Goal: Communication & Community: Answer question/provide support

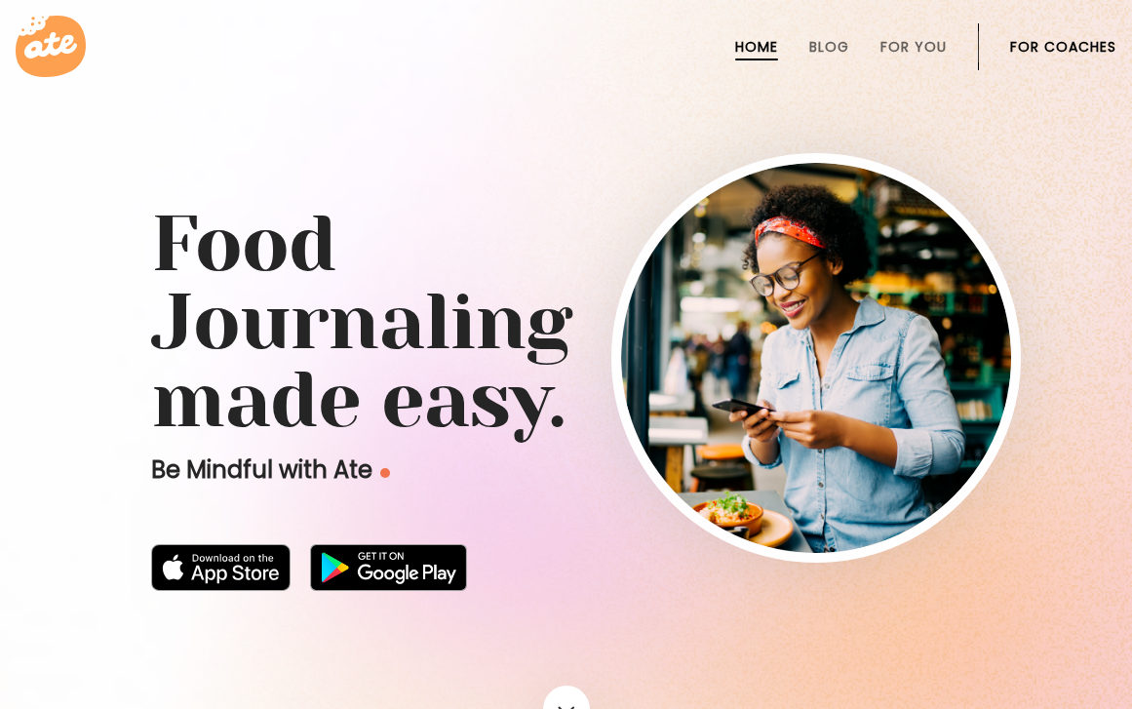
click at [1086, 42] on link "For Coaches" at bounding box center [1063, 47] width 106 height 16
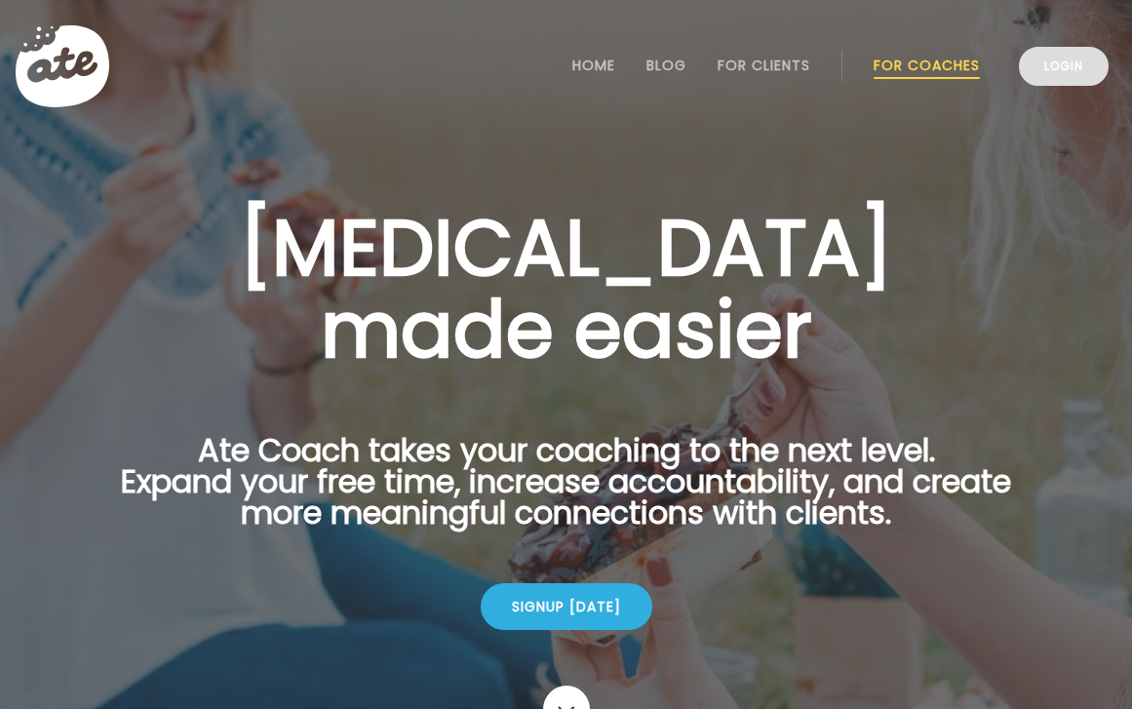
click at [1064, 60] on link "Login" at bounding box center [1064, 66] width 90 height 39
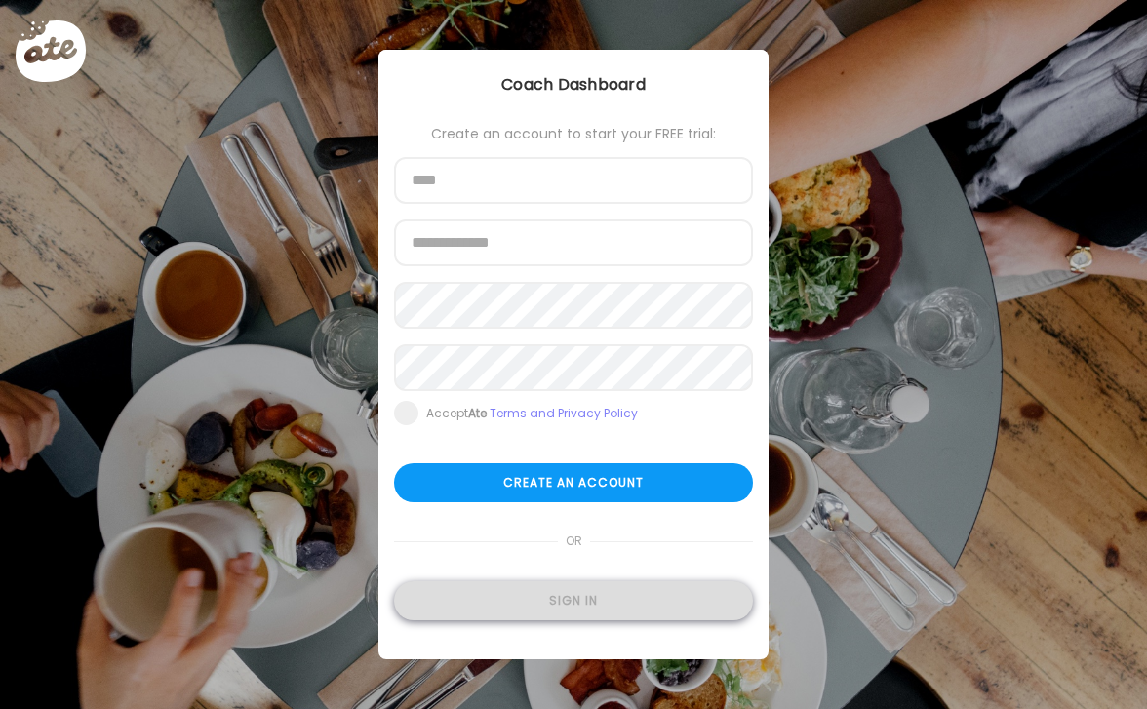
click at [549, 610] on div "Sign in" at bounding box center [573, 600] width 359 height 39
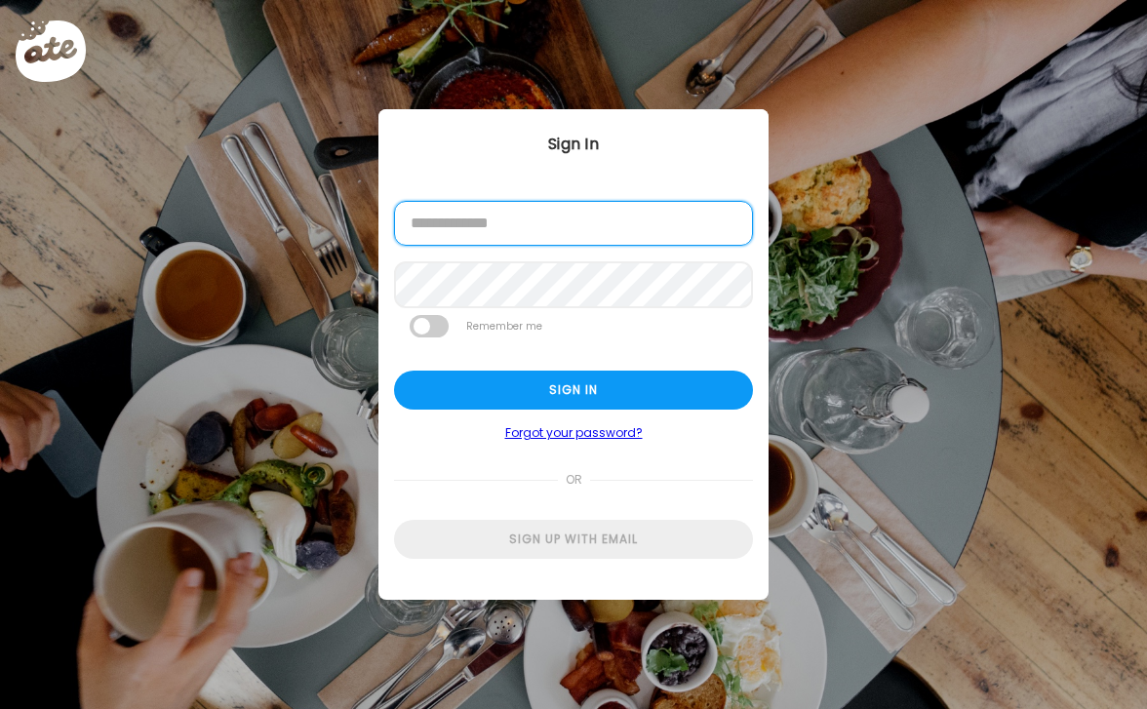
click at [537, 217] on input "email" at bounding box center [573, 223] width 359 height 45
type input "**********"
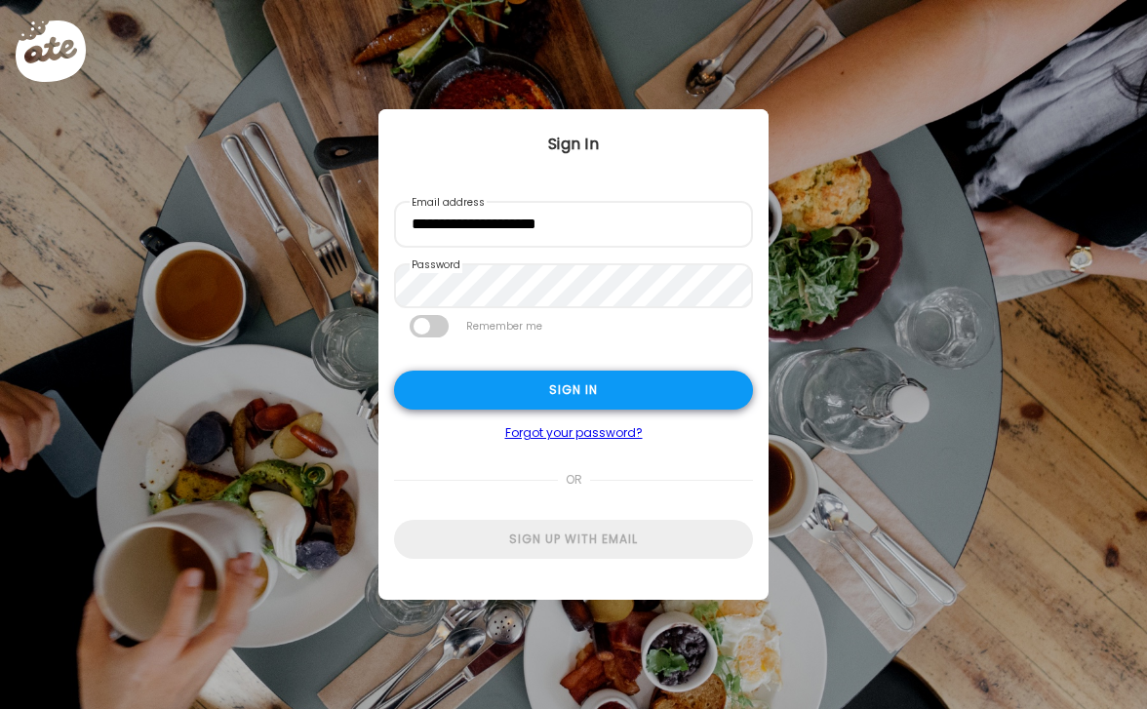
click at [650, 387] on div "Sign in" at bounding box center [573, 390] width 359 height 39
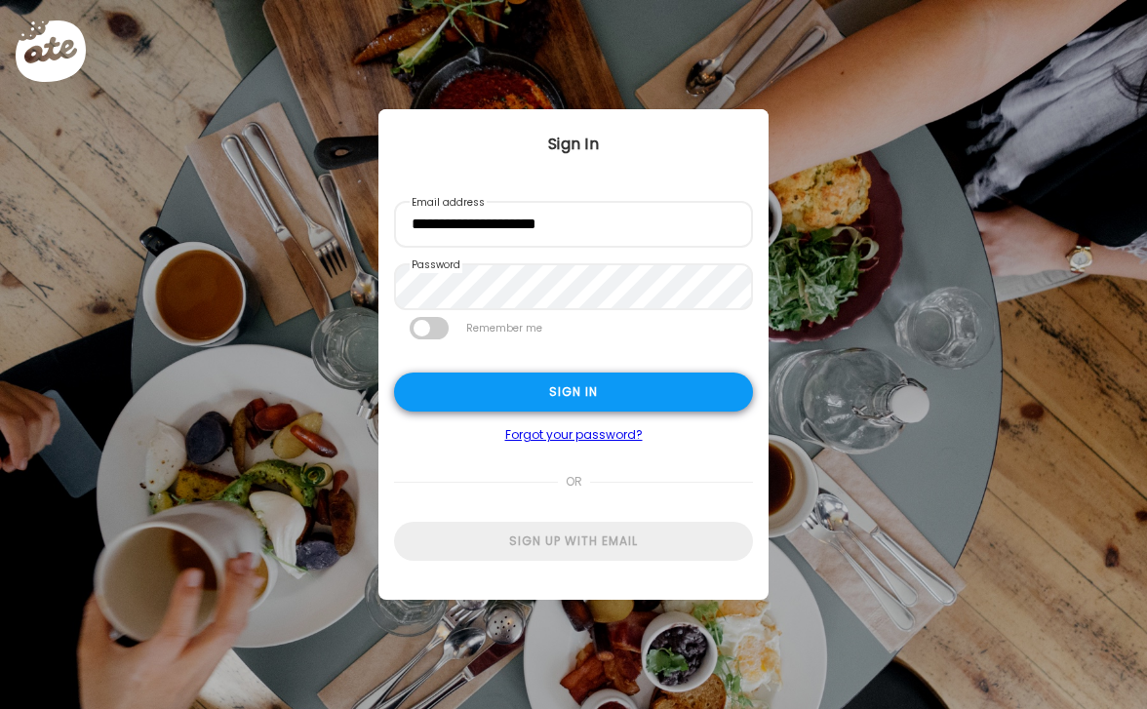
type input "**********"
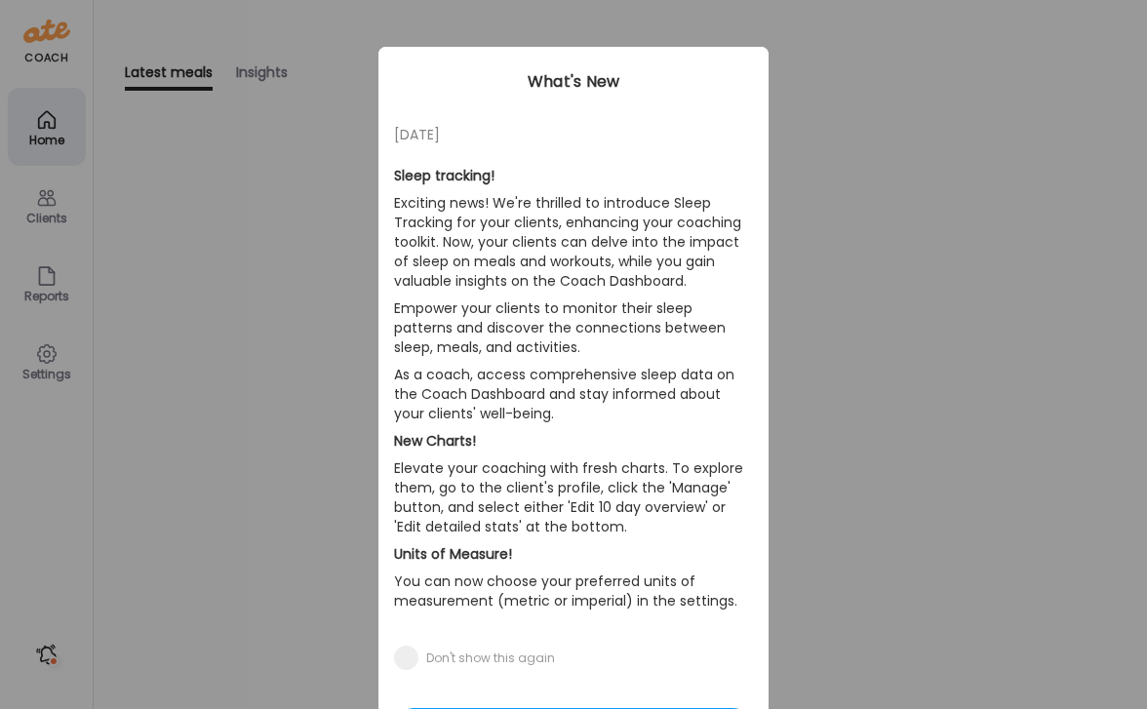
scroll to position [124, 0]
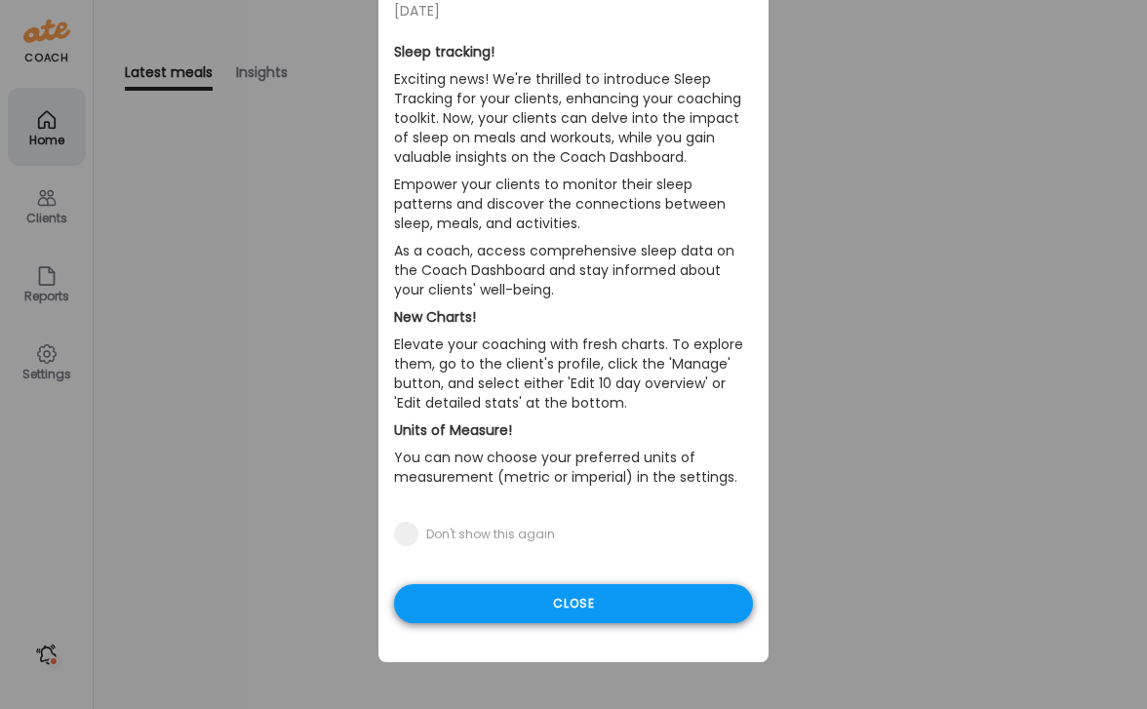
click at [681, 605] on div "Close" at bounding box center [573, 603] width 359 height 39
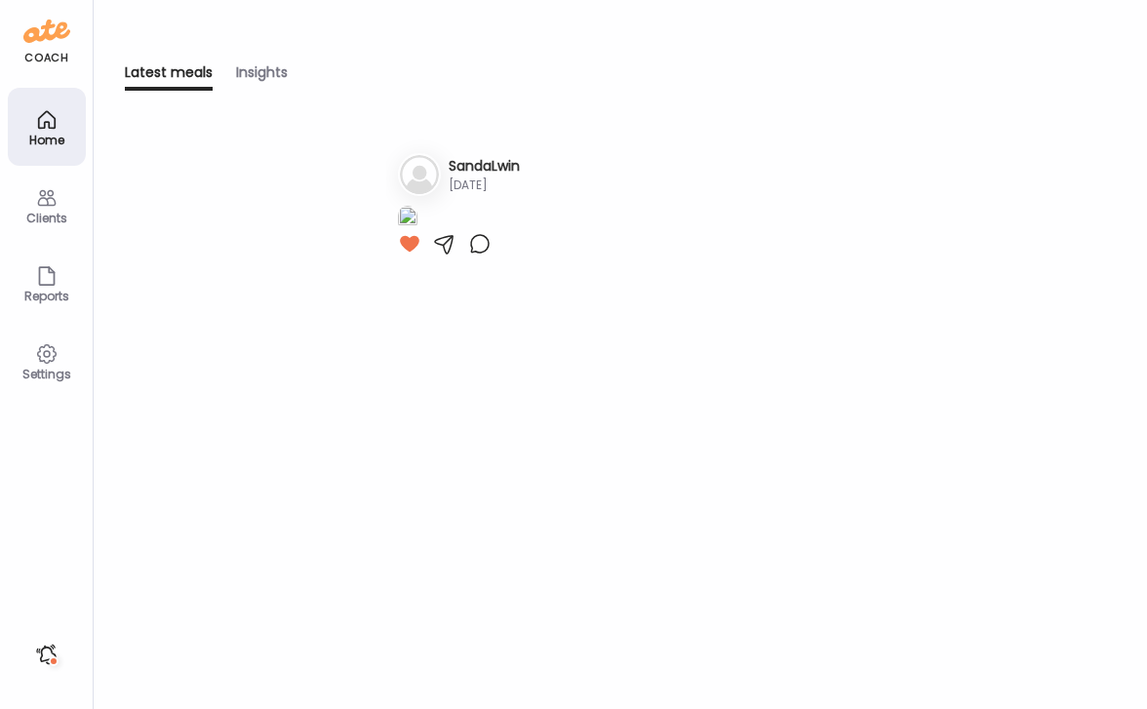
click at [501, 156] on h3 "SandaLwin" at bounding box center [484, 166] width 71 height 20
click at [488, 157] on h3 "SandaLwin" at bounding box center [484, 166] width 71 height 20
click at [15, 204] on div "Clients" at bounding box center [47, 205] width 78 height 78
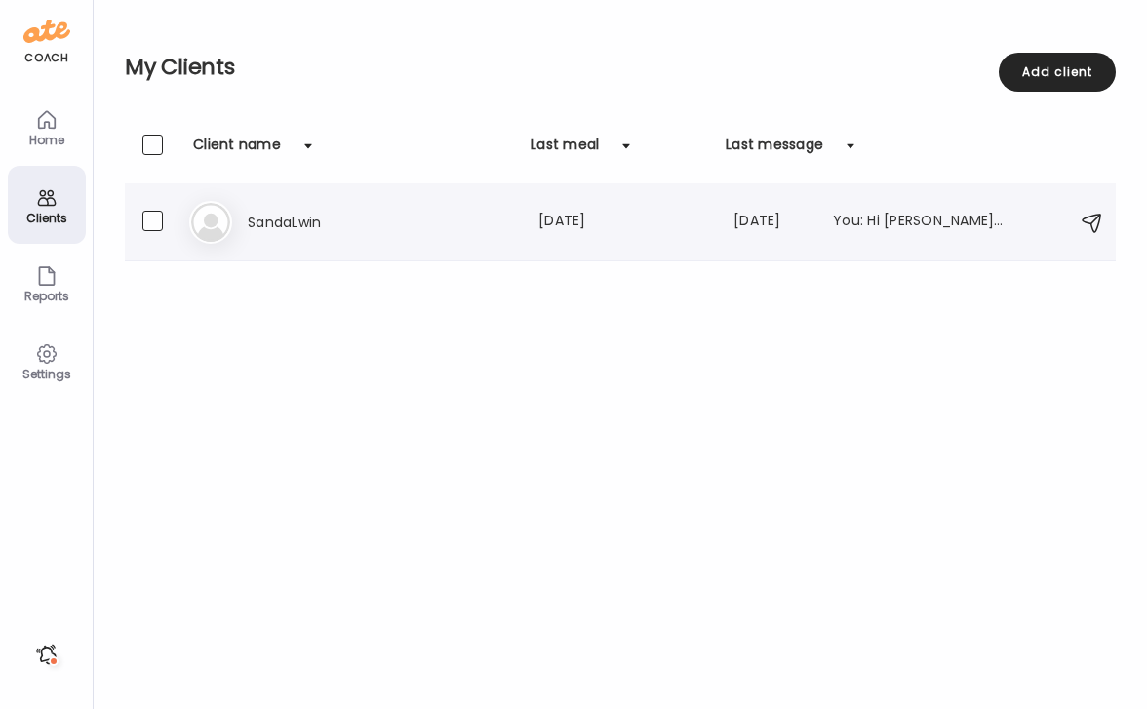
click at [257, 225] on h3 "SandaLwin" at bounding box center [334, 222] width 172 height 23
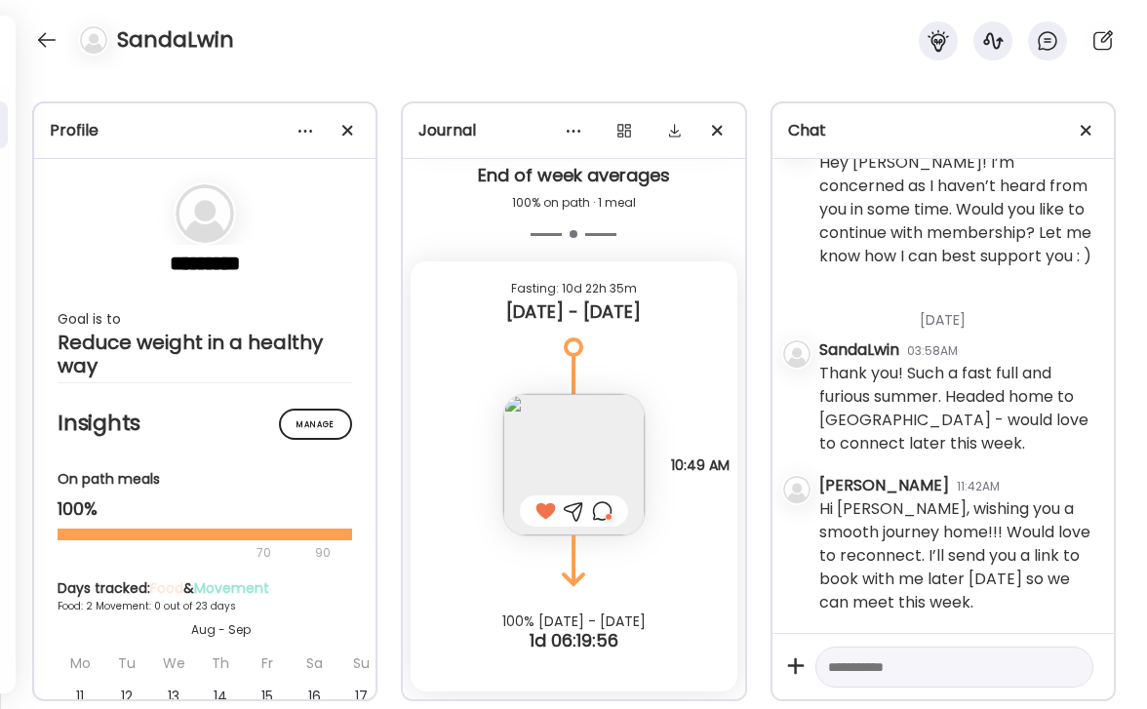
scroll to position [48891, 0]
click at [349, 133] on span at bounding box center [347, 130] width 11 height 11
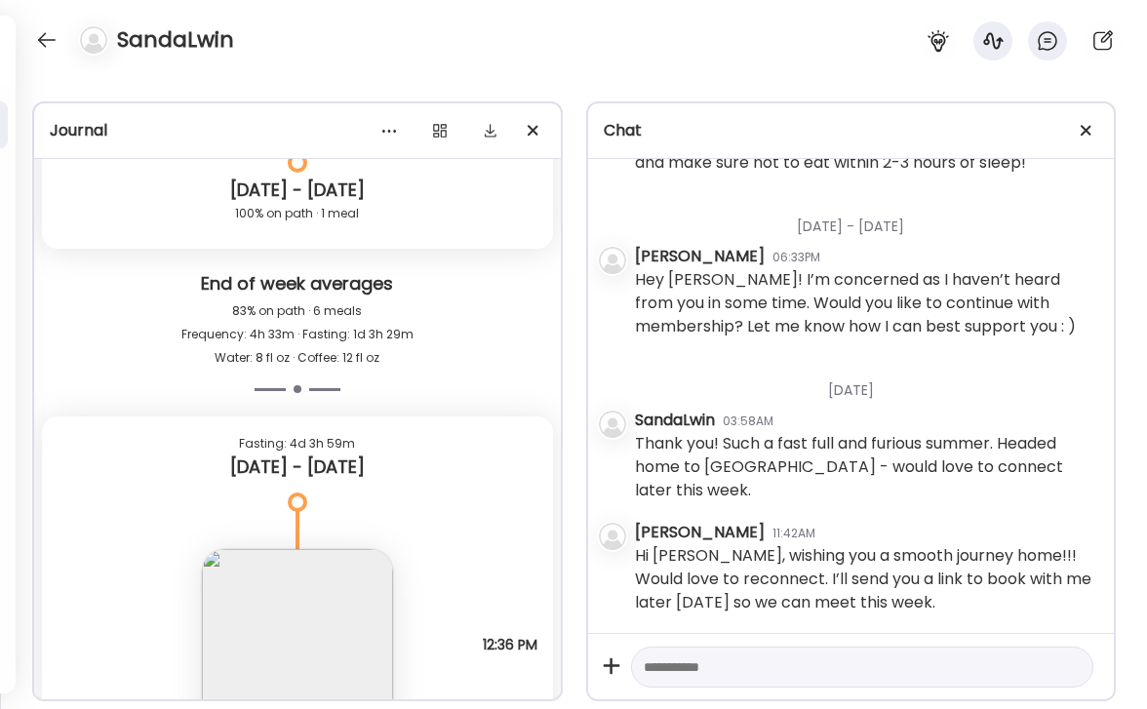
scroll to position [7814, 0]
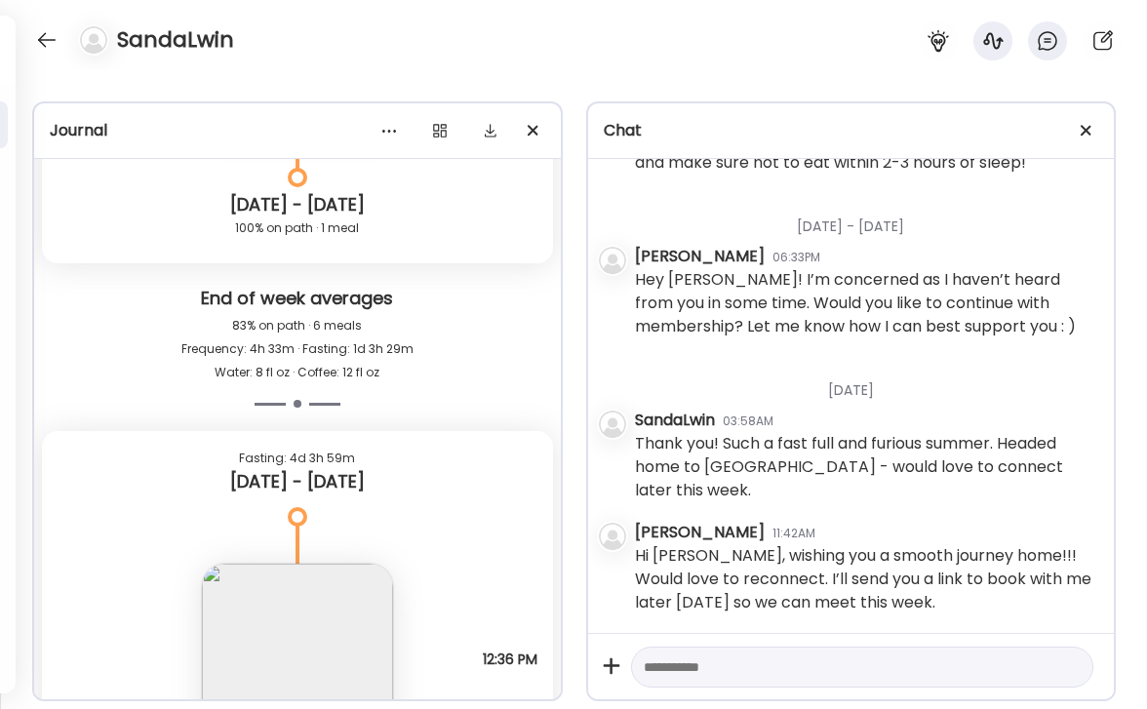
click at [791, 669] on textarea at bounding box center [845, 666] width 403 height 23
paste textarea "**********"
type textarea "**********"
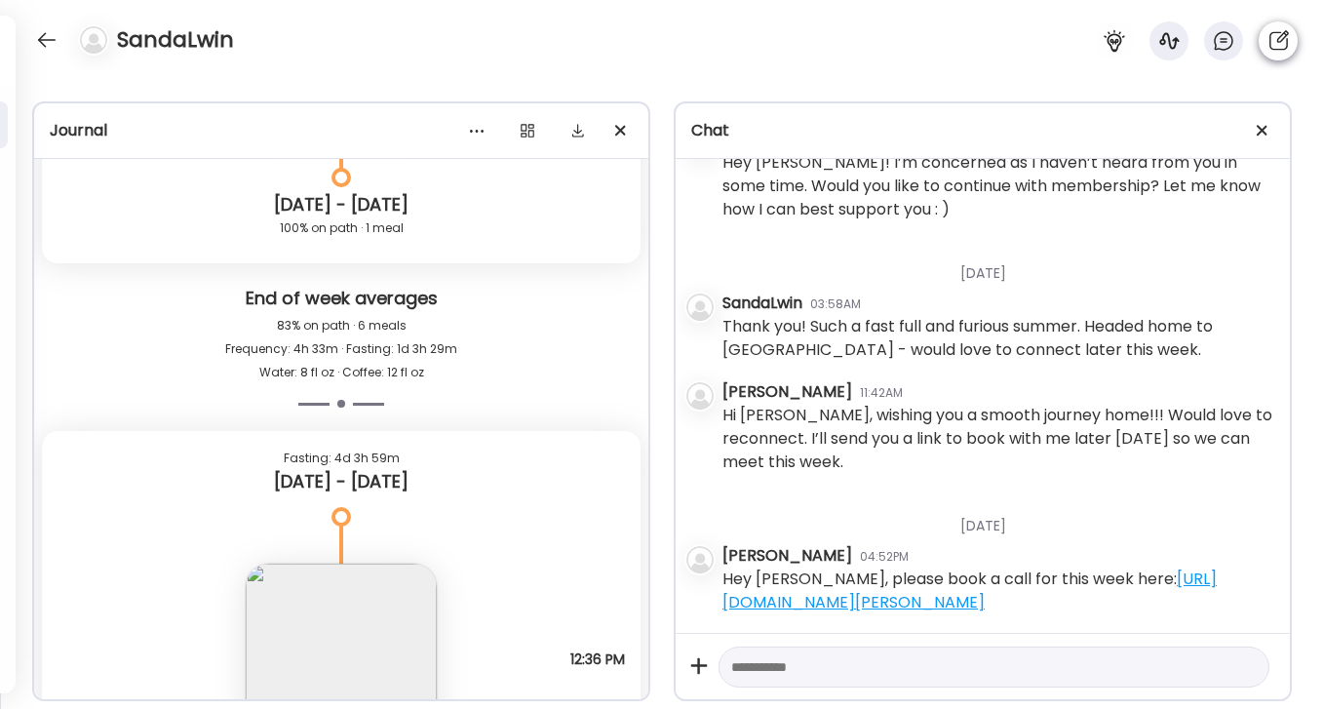
scroll to position [36450, 0]
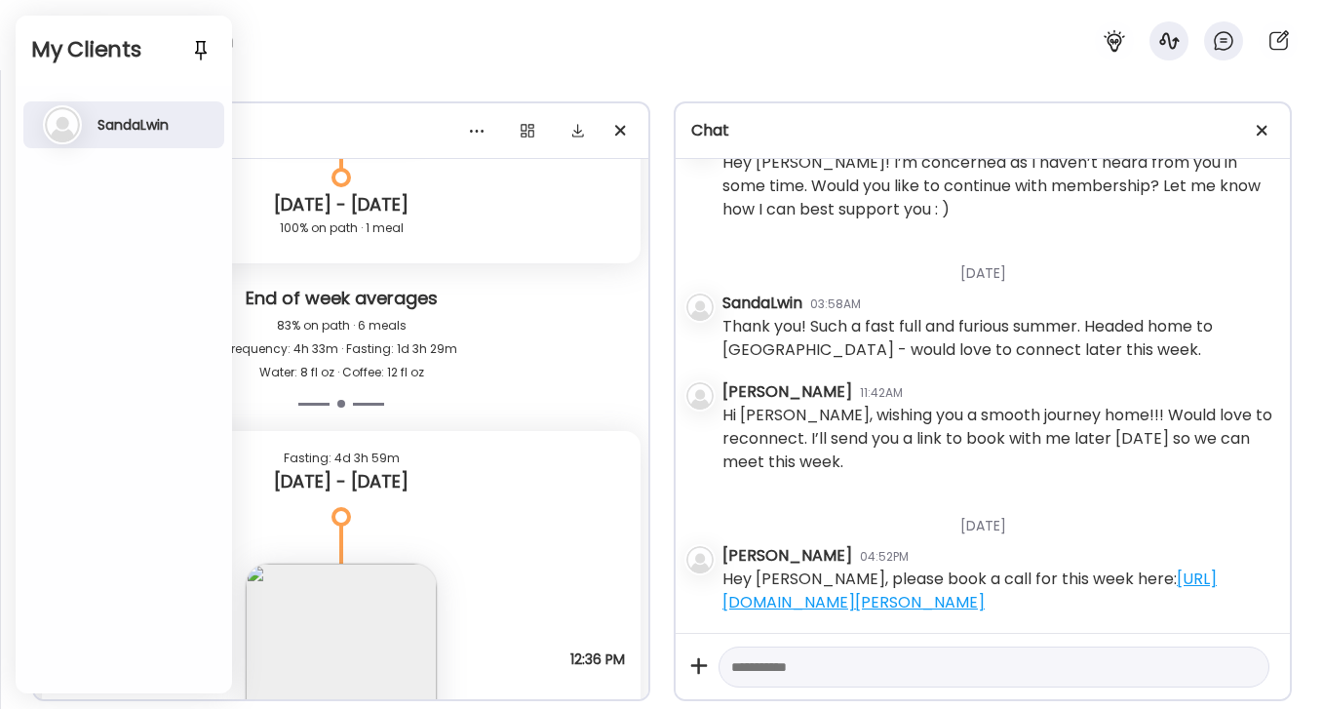
click at [334, 31] on div "SandaLwin" at bounding box center [661, 35] width 1323 height 70
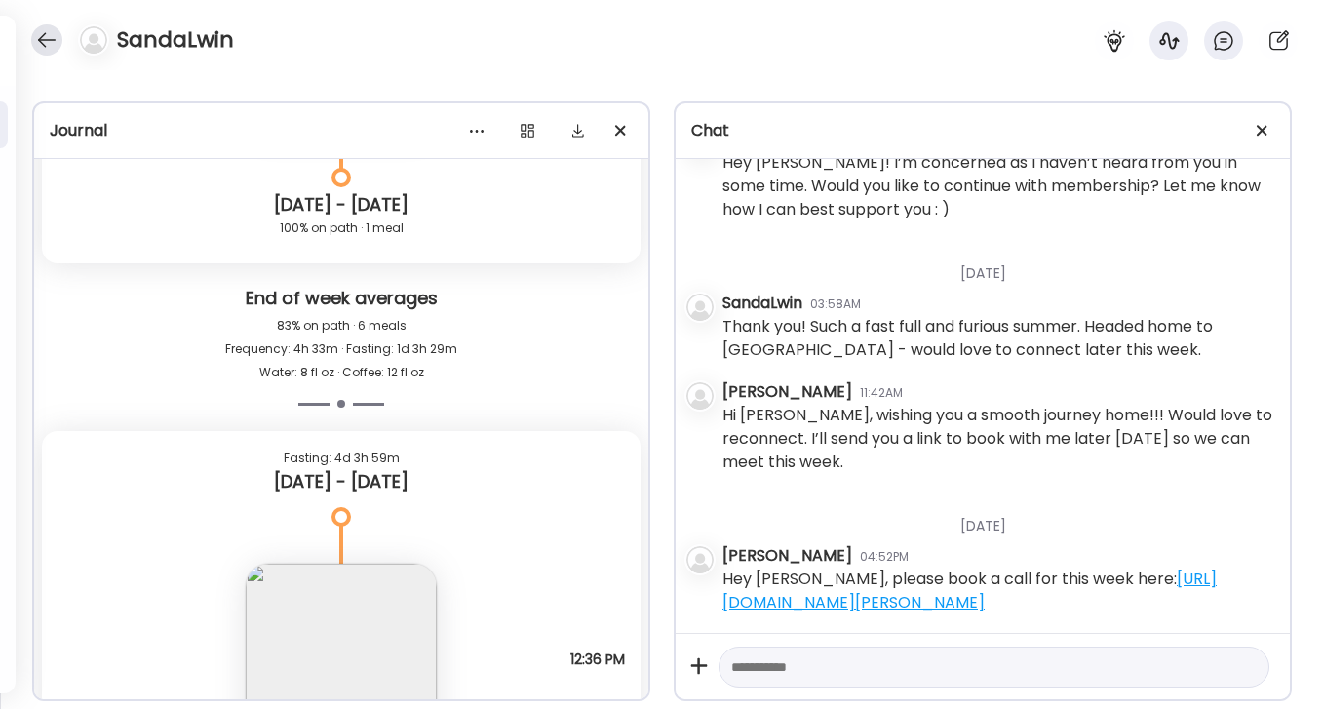
click at [52, 42] on div at bounding box center [46, 39] width 31 height 31
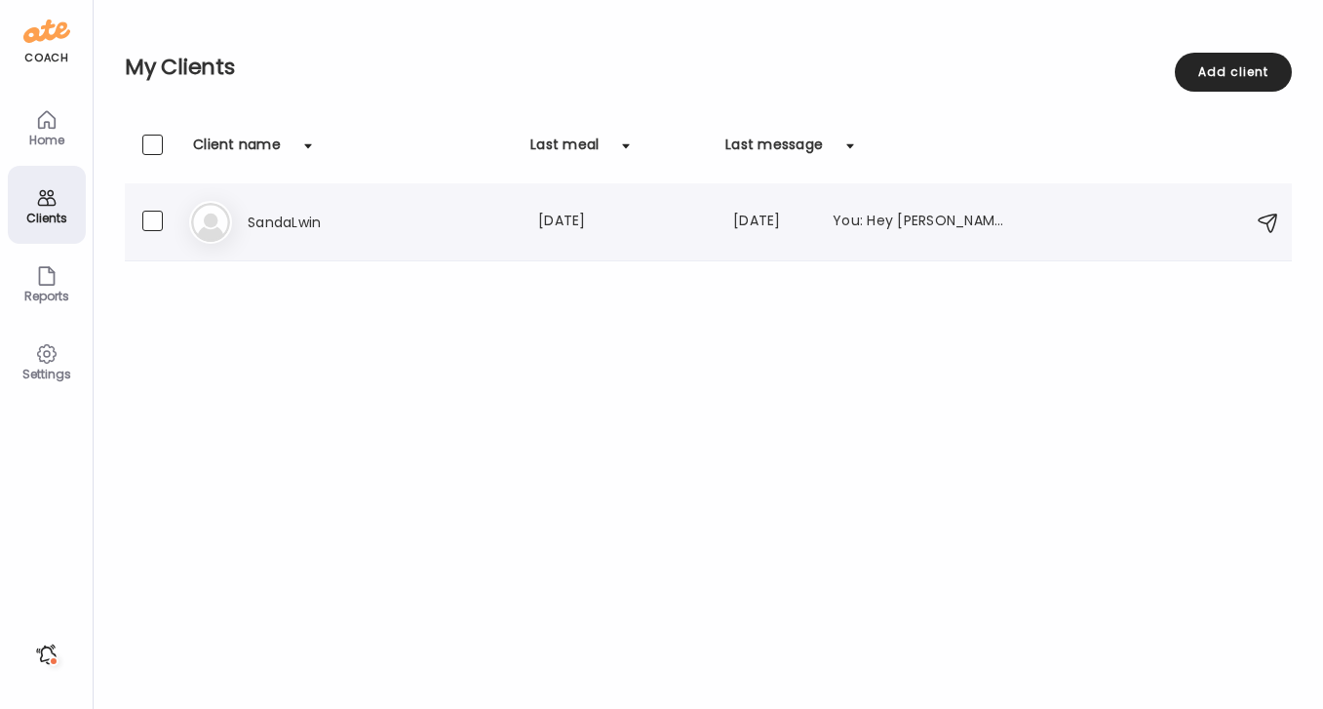
click at [304, 211] on h3 "SandaLwin" at bounding box center [334, 222] width 172 height 23
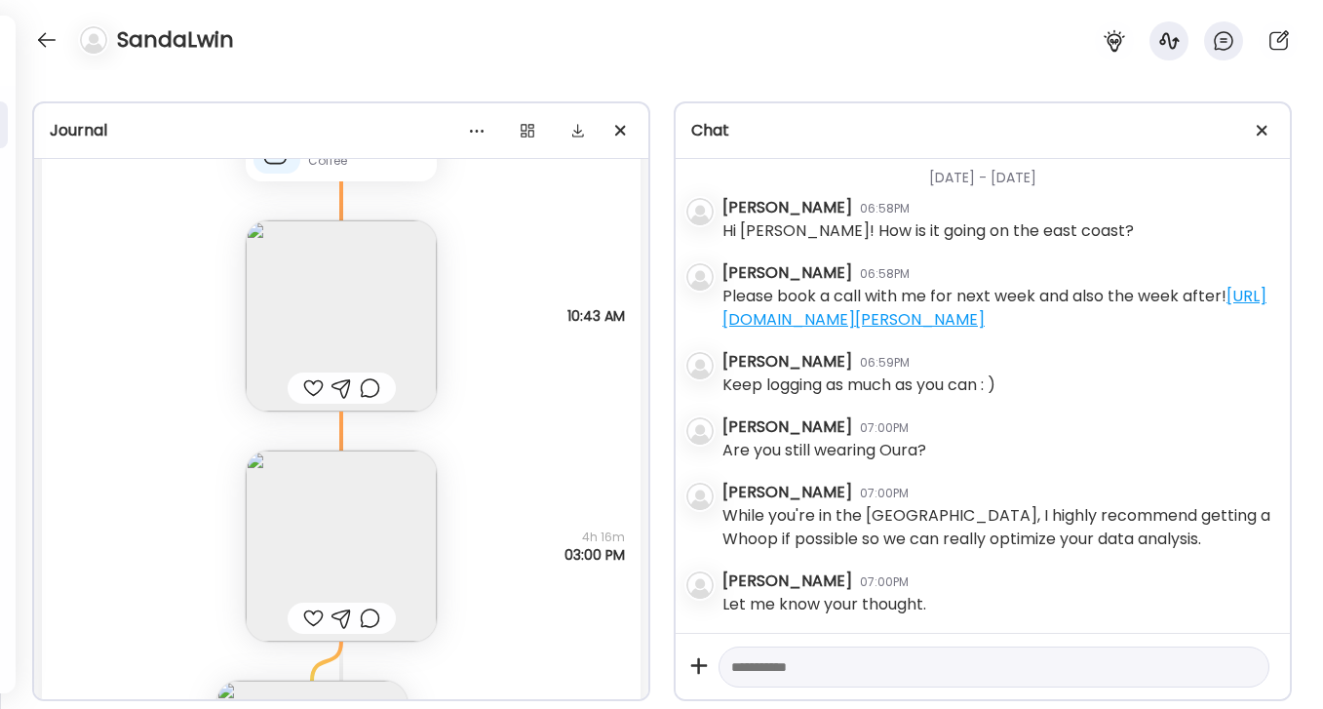
scroll to position [6562, 0]
click at [376, 334] on img at bounding box center [341, 323] width 191 height 191
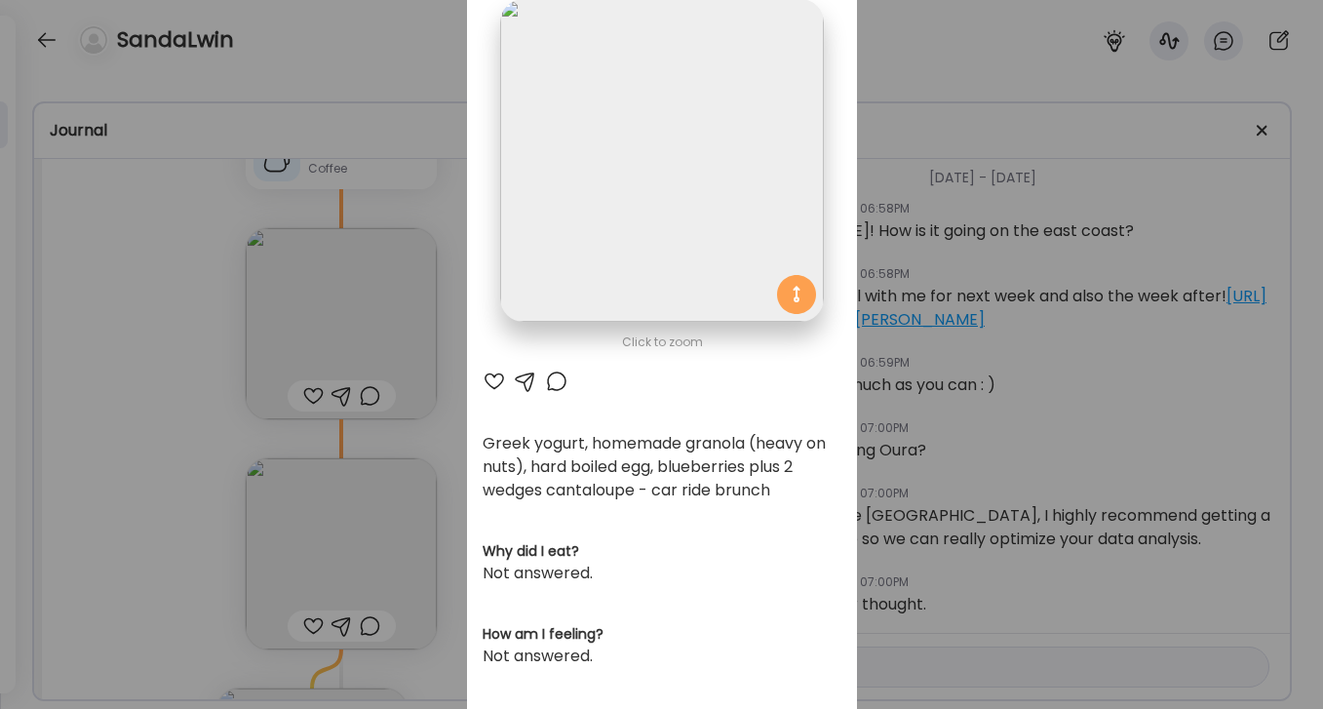
click at [488, 384] on div at bounding box center [494, 381] width 23 height 23
click at [131, 524] on div "Ate Coach Dashboard Wahoo! It’s official Take a moment to set up your Coach Pro…" at bounding box center [661, 354] width 1323 height 709
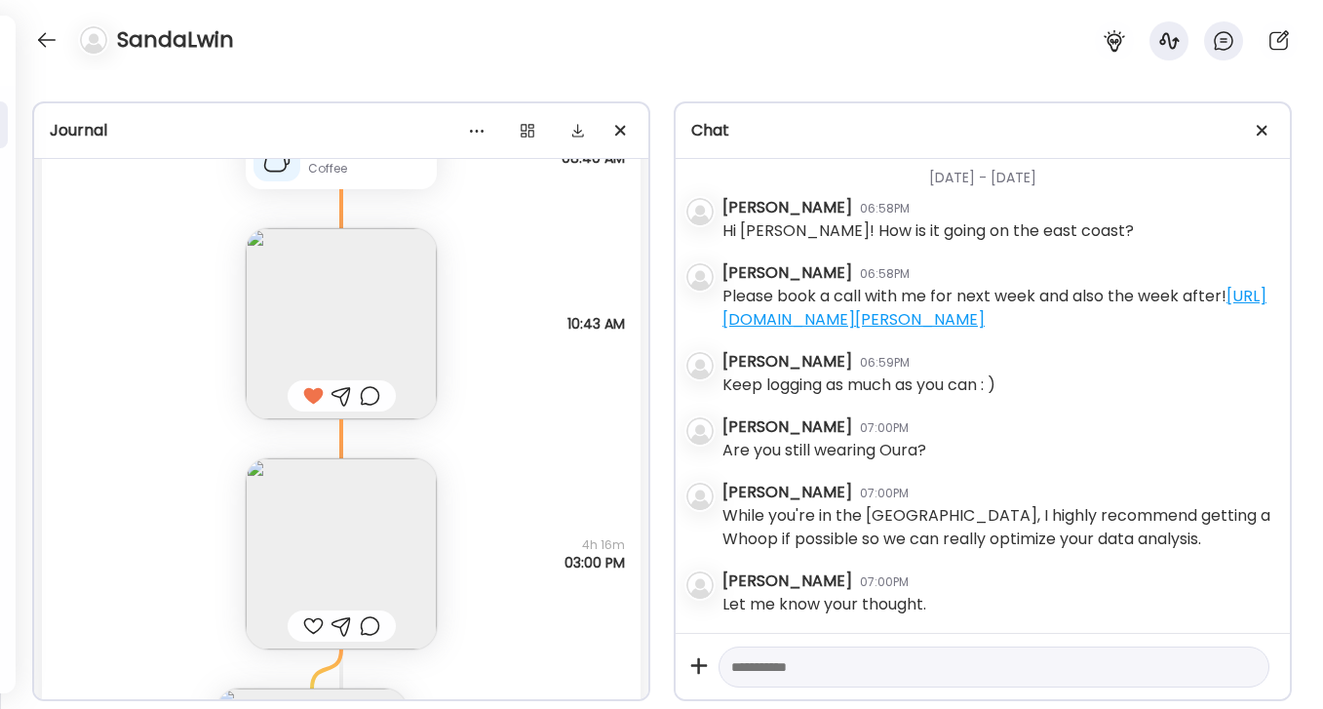
click at [303, 632] on div at bounding box center [313, 625] width 20 height 23
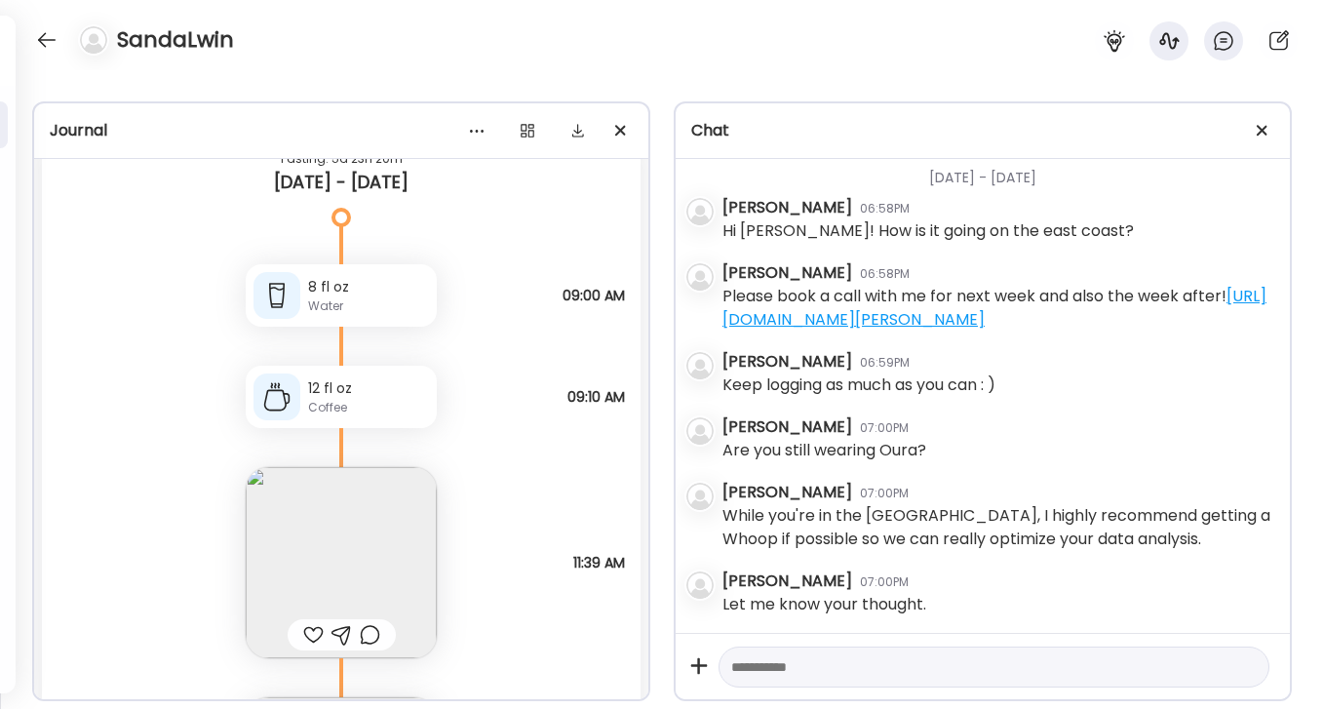
scroll to position [5384, 0]
click at [303, 630] on div at bounding box center [313, 637] width 20 height 23
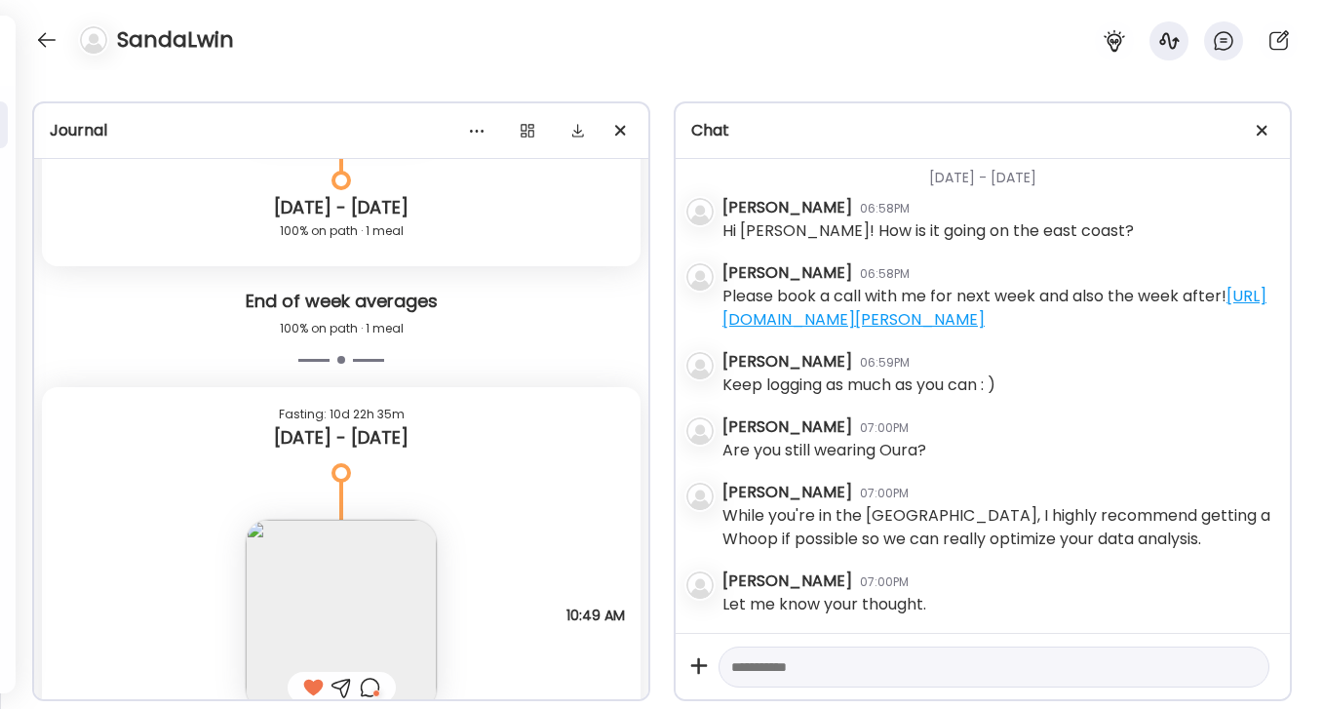
scroll to position [9188, 0]
